Goal: Information Seeking & Learning: Understand process/instructions

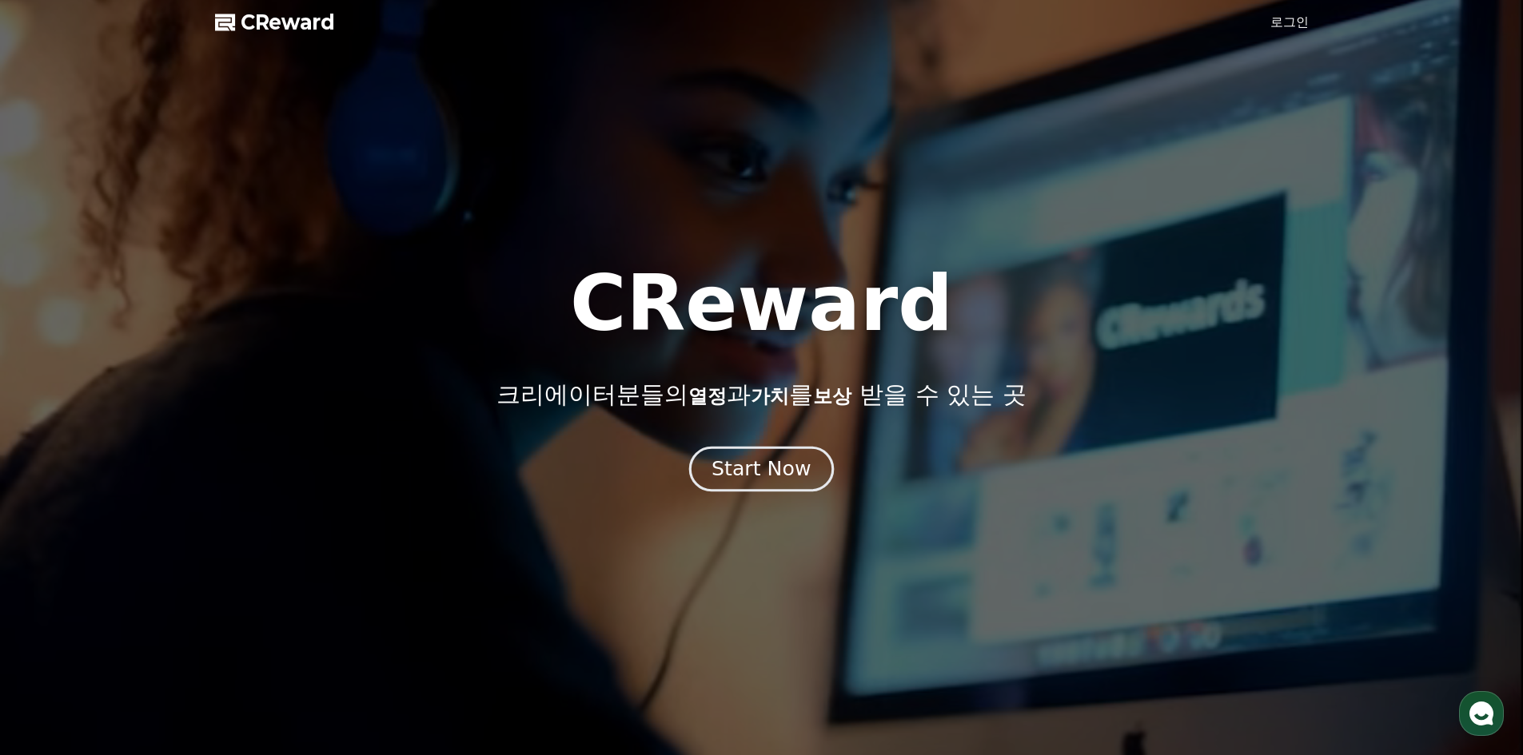
click at [787, 471] on div "Start Now" at bounding box center [760, 469] width 99 height 27
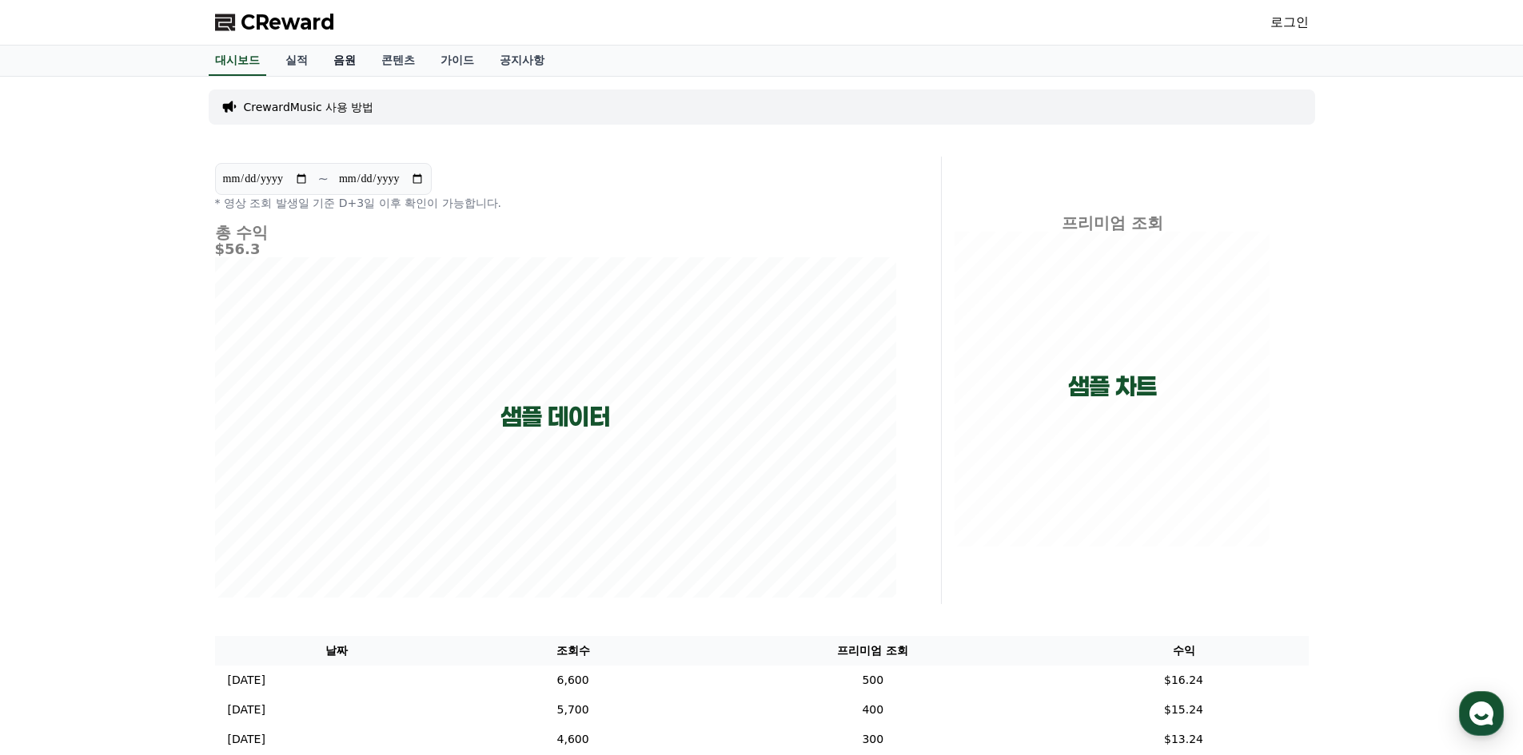
click at [350, 57] on link "음원" at bounding box center [344, 61] width 48 height 30
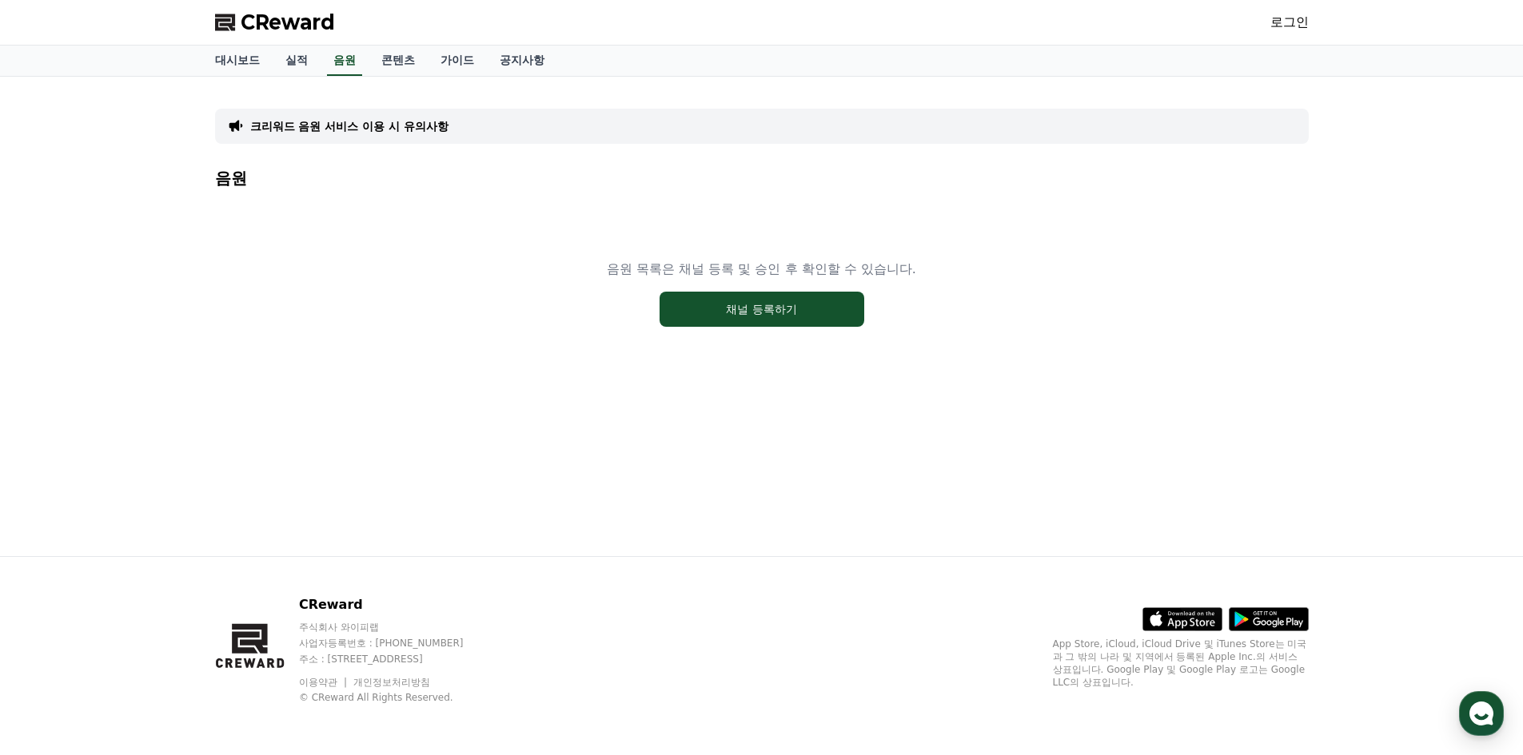
click at [440, 131] on p "크리워드 음원 서비스 이용 시 유의사항" at bounding box center [349, 126] width 198 height 16
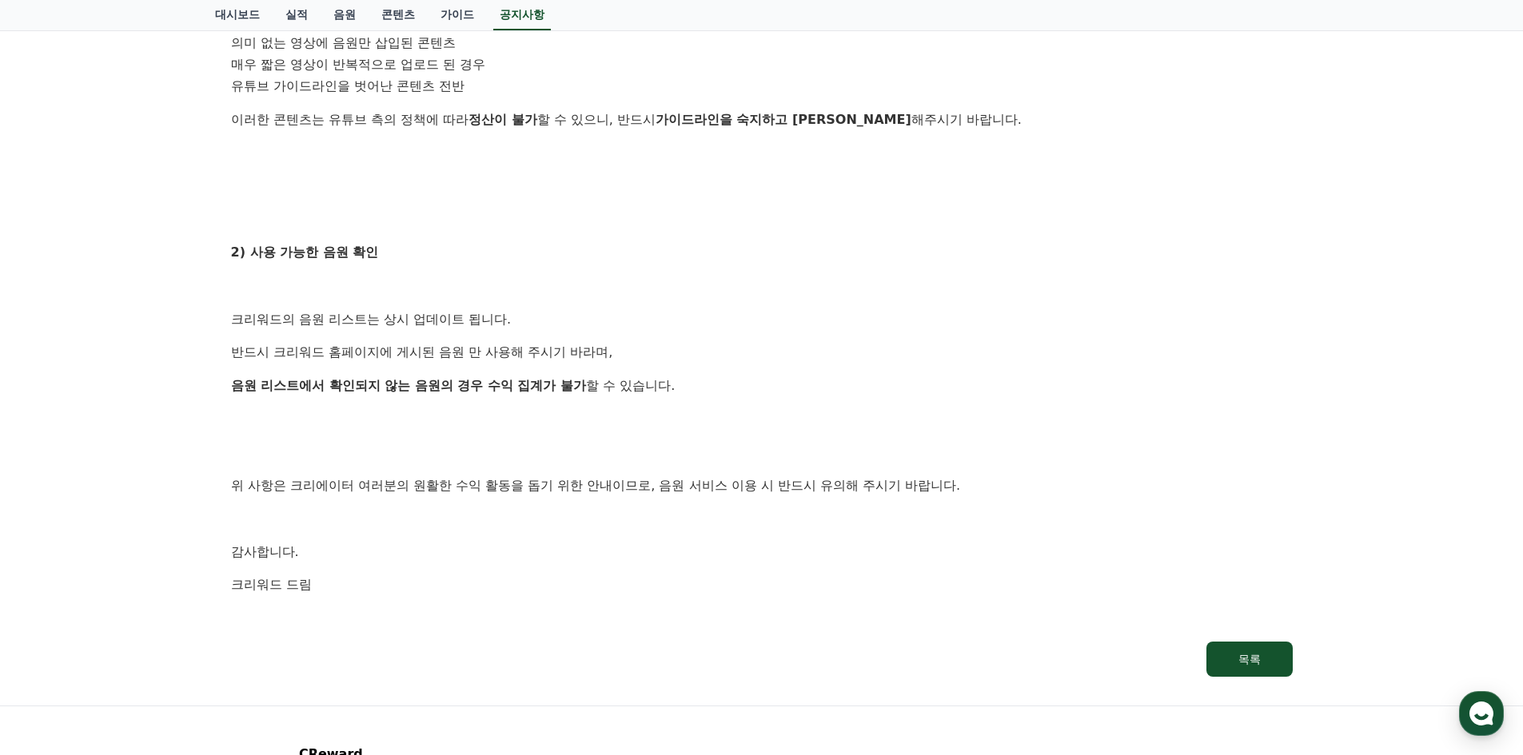
scroll to position [855, 0]
